Goal: Task Accomplishment & Management: Manage account settings

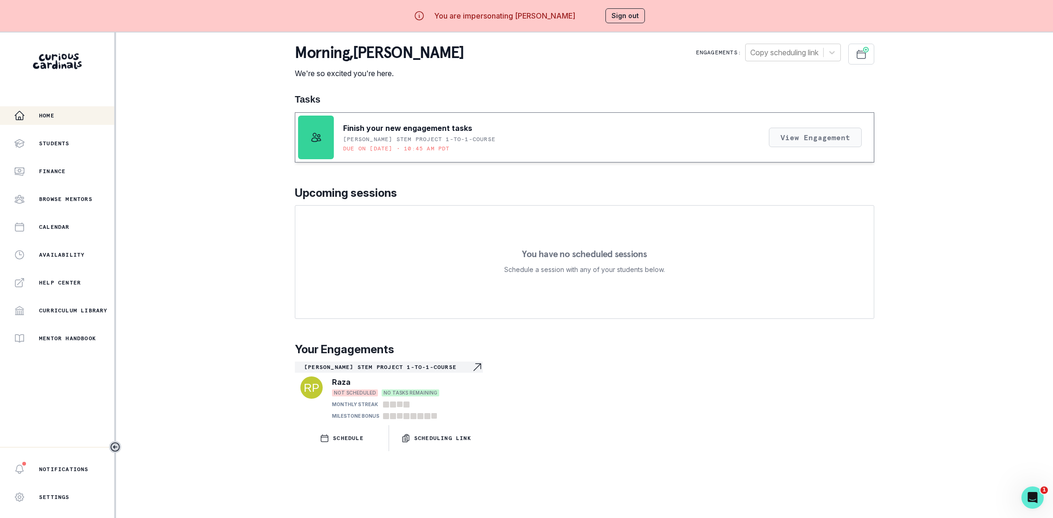
click at [789, 134] on button "View Engagement" at bounding box center [815, 137] width 93 height 19
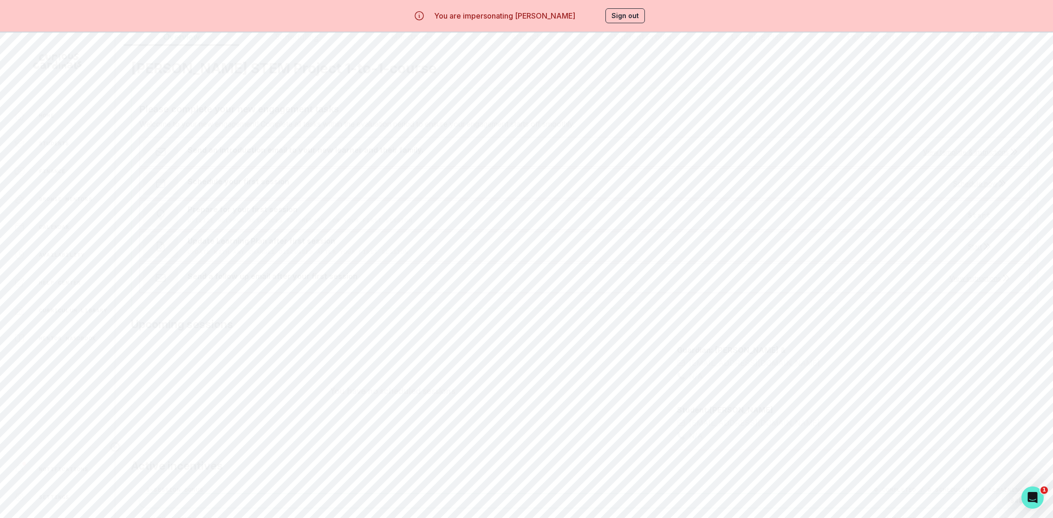
scroll to position [63, 0]
click at [990, 203] on button "Start" at bounding box center [979, 203] width 76 height 19
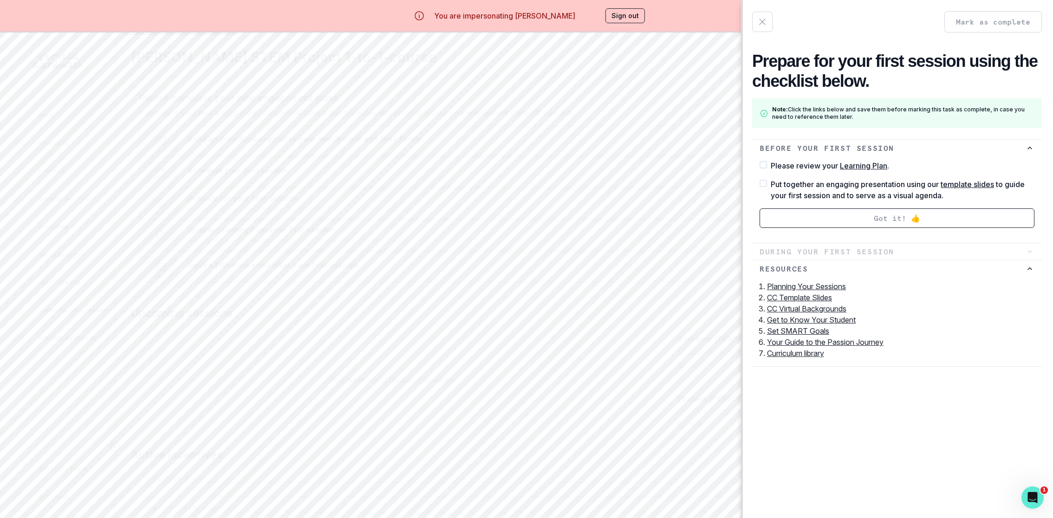
click at [856, 166] on p "Learning Plan" at bounding box center [863, 165] width 47 height 9
click at [759, 160] on input "Please review your Learning Plan ." at bounding box center [759, 160] width 0 height 0
checkbox input "true"
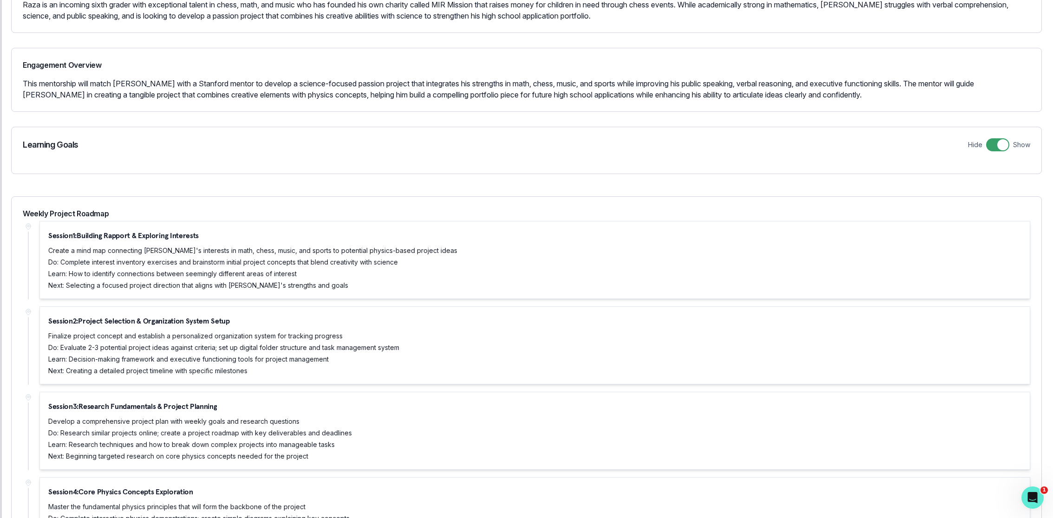
scroll to position [0, 0]
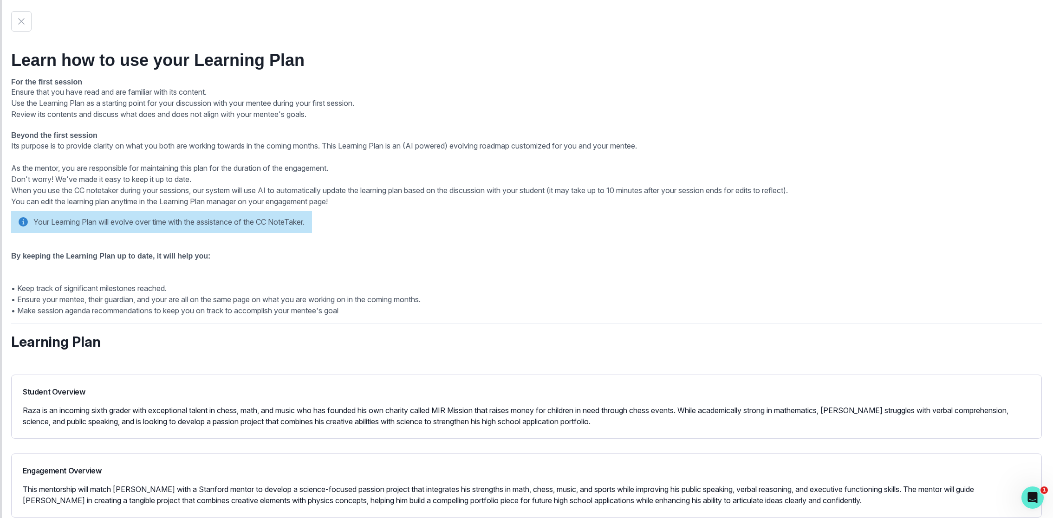
click at [17, 25] on icon "button" at bounding box center [21, 21] width 11 height 11
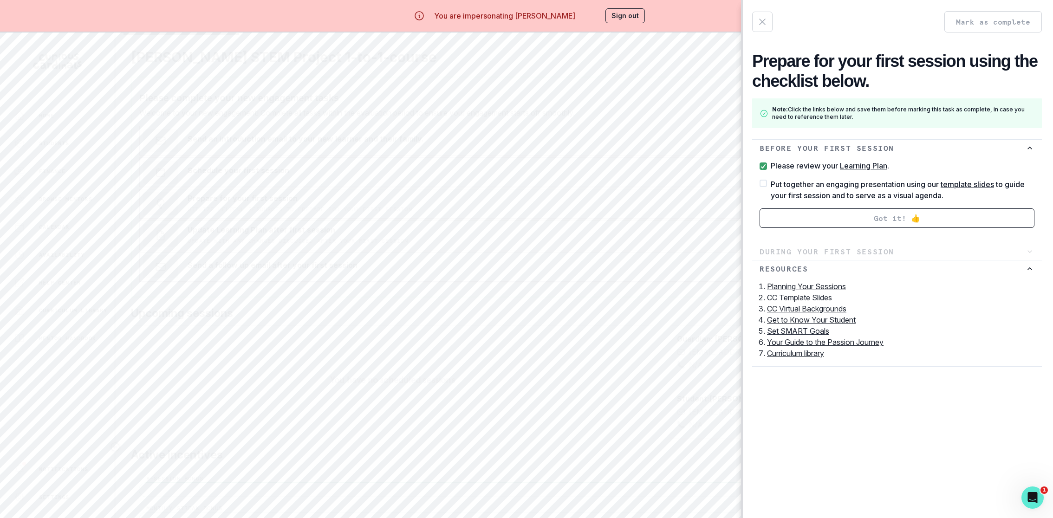
click at [788, 296] on link "CC Template Slides" at bounding box center [799, 297] width 65 height 9
click at [809, 330] on link "Set SMART Goals" at bounding box center [798, 330] width 62 height 9
click at [815, 354] on link "Curriculum library" at bounding box center [795, 353] width 57 height 9
click at [652, 284] on div "Mark as complete Prepare for your first session using the checklist below. Note…" at bounding box center [526, 259] width 1053 height 518
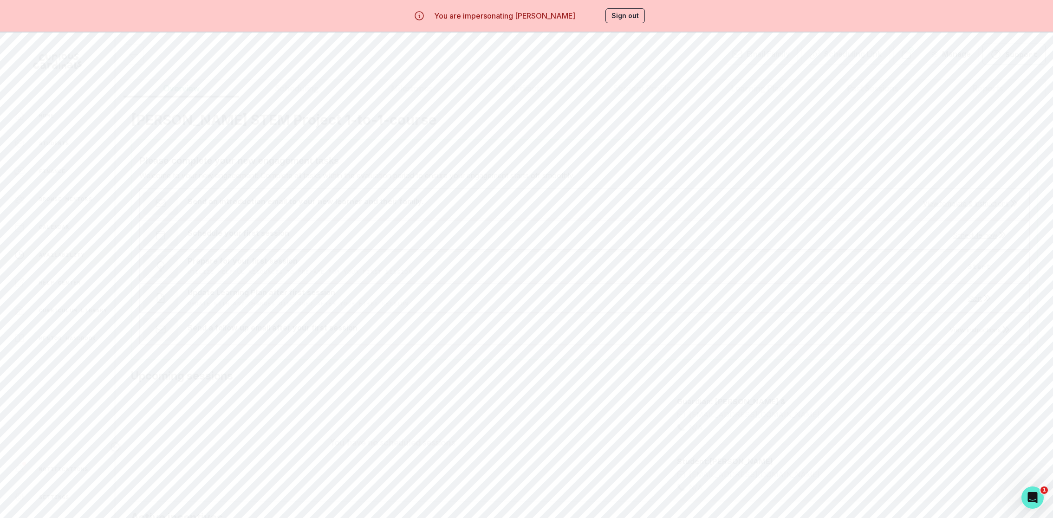
click at [66, 253] on p "Availability" at bounding box center [61, 254] width 45 height 7
click at [615, 121] on icon "navigate to previous month" at bounding box center [610, 117] width 11 height 11
click at [633, 277] on button "01" at bounding box center [635, 274] width 16 height 19
click at [661, 278] on button "02" at bounding box center [661, 274] width 16 height 19
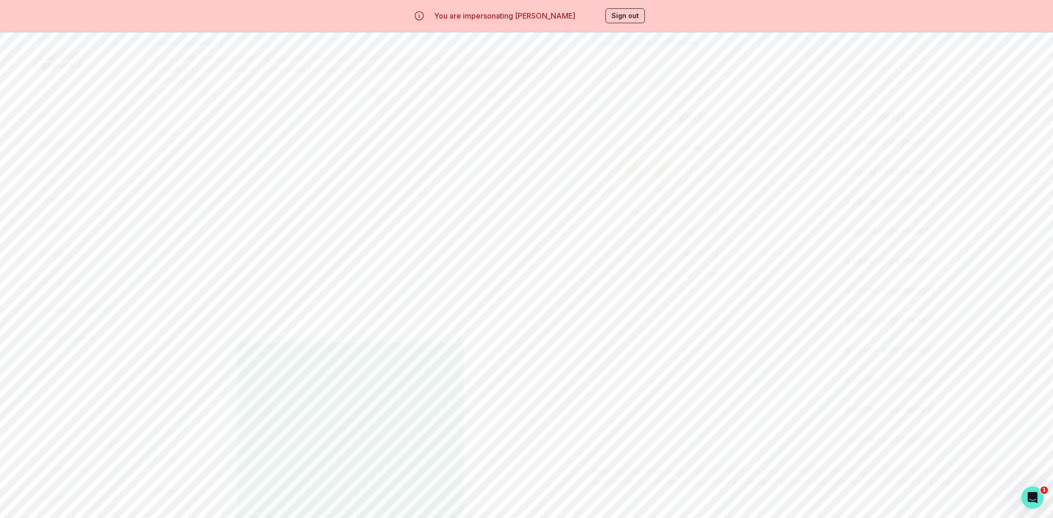
click at [633, 172] on button "01" at bounding box center [635, 169] width 16 height 19
click at [609, 118] on icon "navigate to previous month" at bounding box center [611, 117] width 6 height 10
click at [609, 273] on td "31" at bounding box center [612, 274] width 26 height 21
click at [845, 53] on button "Scheduling Link" at bounding box center [845, 54] width 88 height 21
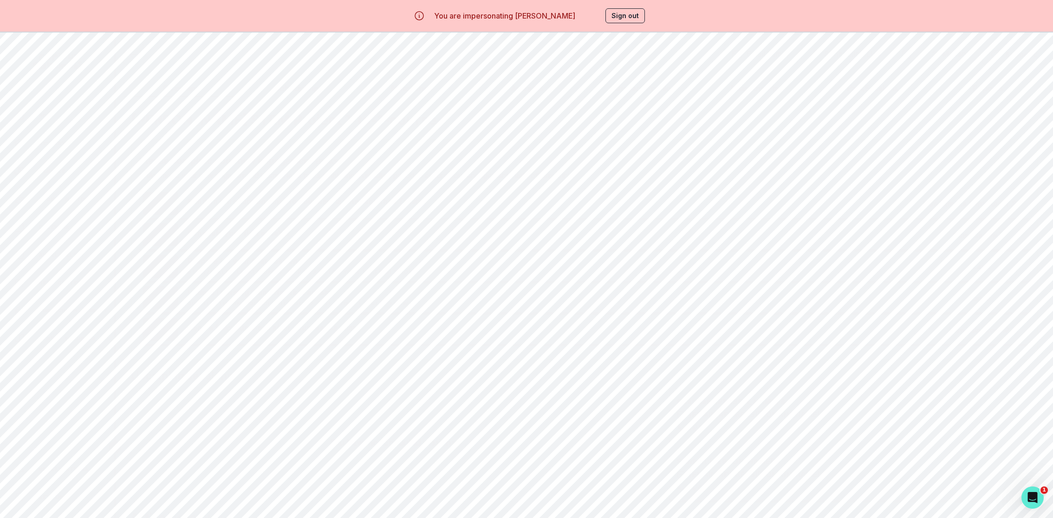
click at [631, 19] on button "Sign out" at bounding box center [624, 15] width 39 height 15
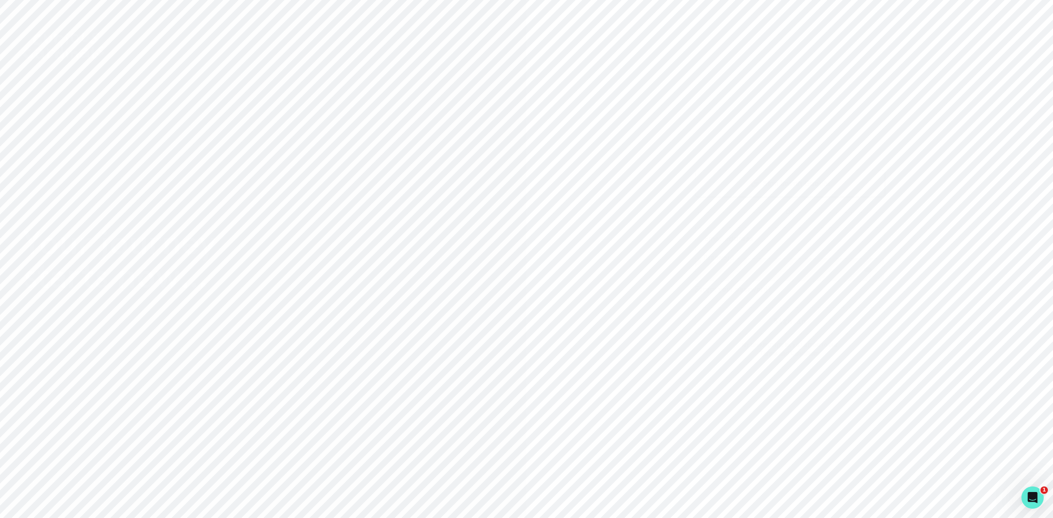
click at [767, 159] on div "Sign in with Google OR Email address Password Forgot your password? Sign in By …" at bounding box center [789, 259] width 526 height 518
click at [763, 176] on button "Sign in with Google" at bounding box center [789, 183] width 189 height 27
